Goal: Information Seeking & Learning: Learn about a topic

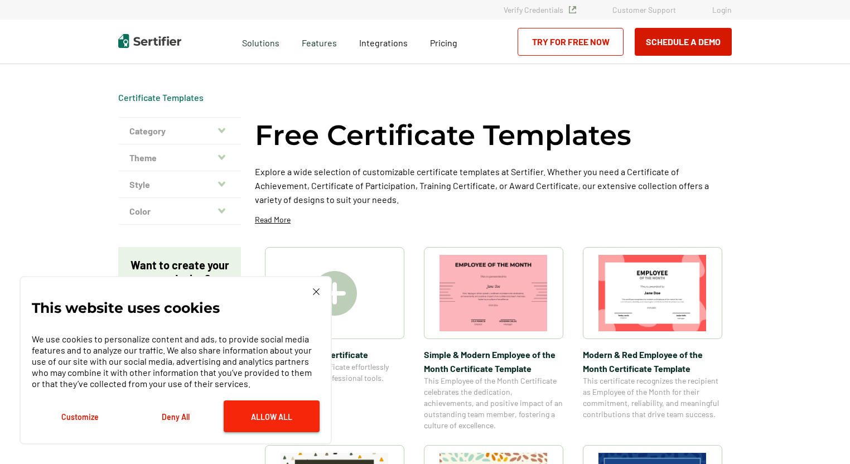
click at [270, 412] on button "Allow All" at bounding box center [272, 416] width 96 height 32
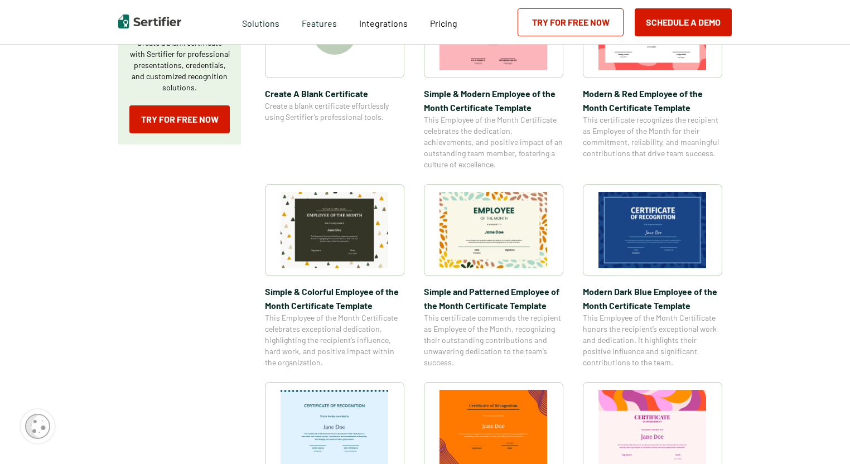
scroll to position [112, 0]
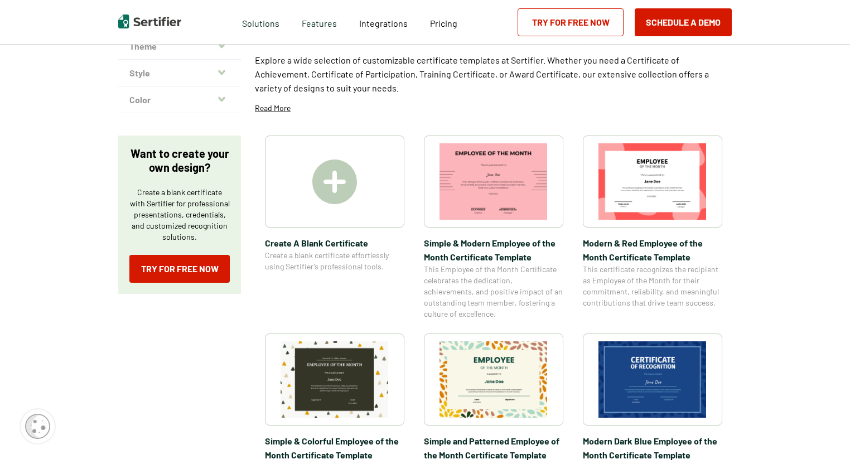
click at [366, 193] on div at bounding box center [334, 182] width 139 height 92
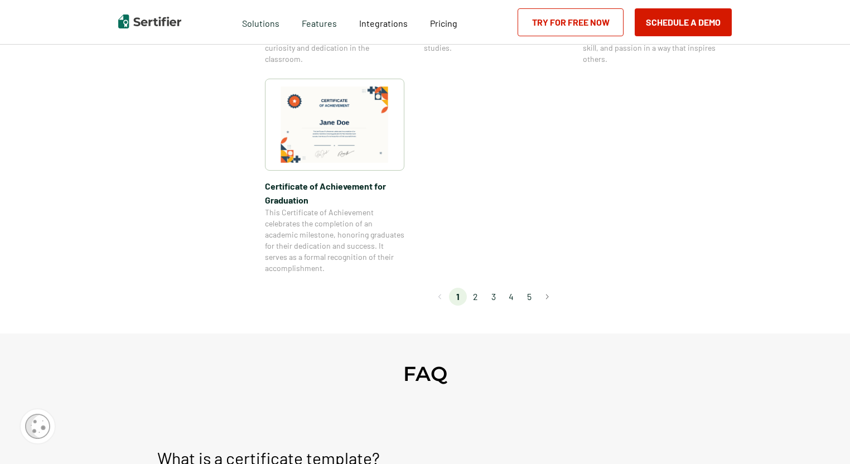
scroll to position [948, 0]
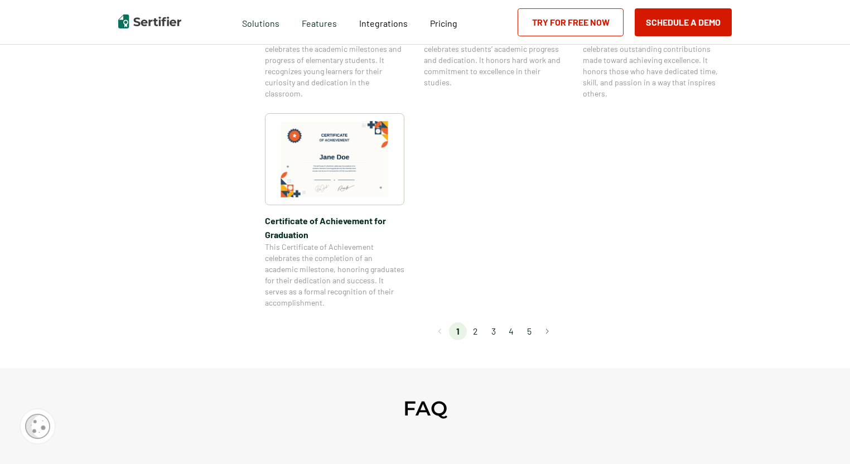
click at [480, 334] on li "2" at bounding box center [476, 331] width 18 height 18
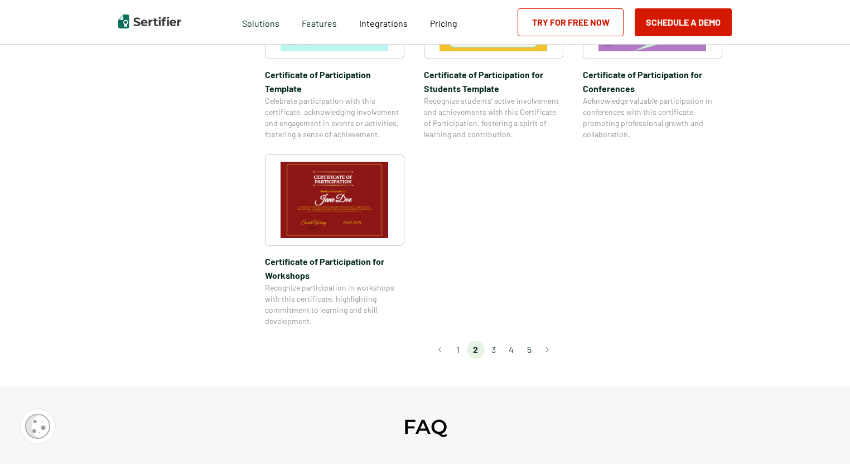
scroll to position [1004, 0]
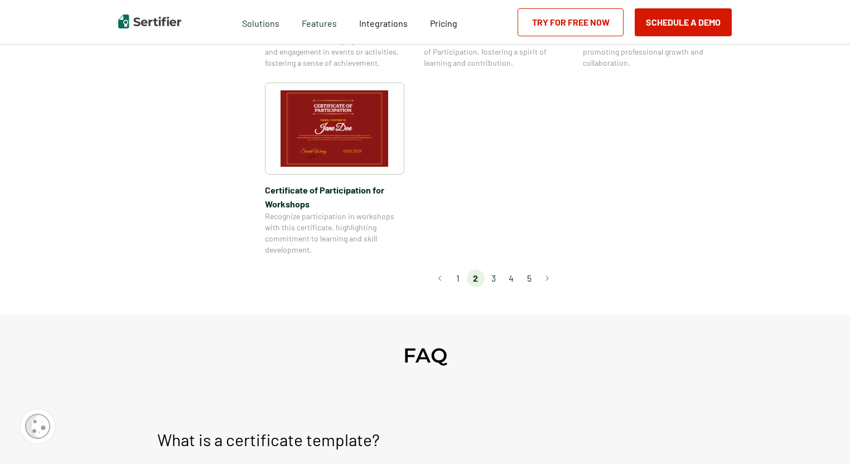
click at [491, 269] on li "3" at bounding box center [494, 278] width 18 height 18
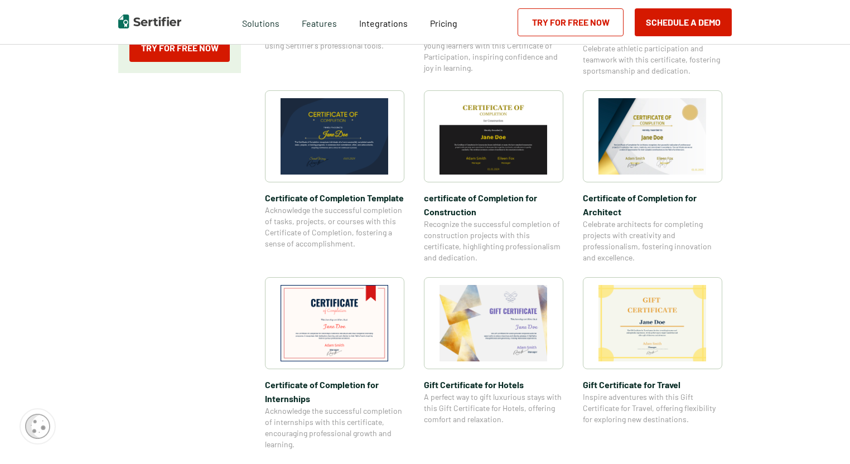
scroll to position [335, 0]
